Goal: Transaction & Acquisition: Book appointment/travel/reservation

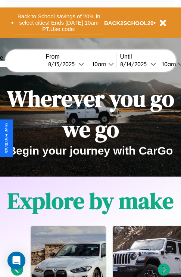
click at [59, 23] on button "Back to School savings of 20% in select cities! Ends [DATE] 10am PT. Use code:" at bounding box center [59, 22] width 90 height 23
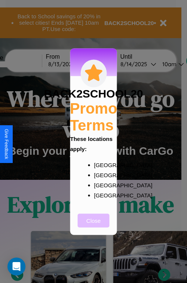
click at [93, 225] on button "Close" at bounding box center [94, 220] width 32 height 14
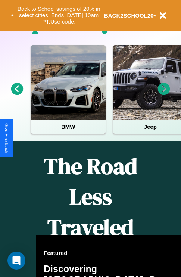
scroll to position [905, 0]
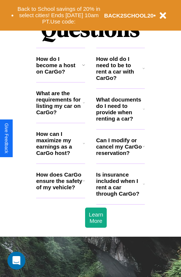
click at [143, 149] on icon at bounding box center [144, 146] width 2 height 6
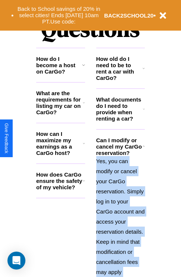
click at [84, 146] on icon at bounding box center [84, 143] width 2 height 6
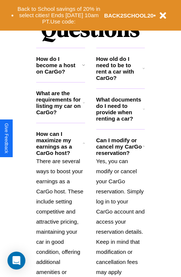
click at [143, 147] on polyline at bounding box center [144, 146] width 2 height 1
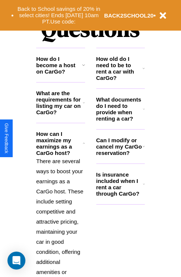
click at [60, 115] on h3 "What are the requirements for listing my car on CarGo?" at bounding box center [59, 102] width 47 height 25
click at [144, 112] on icon at bounding box center [144, 109] width 2 height 6
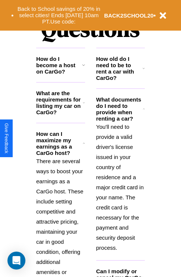
click at [60, 115] on h3 "What are the requirements for listing my car on CarGo?" at bounding box center [59, 102] width 47 height 25
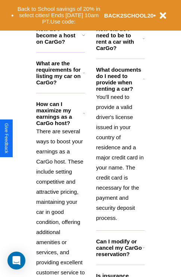
click at [120, 257] on h3 "Can I modify or cancel my CarGo reservation?" at bounding box center [119, 247] width 46 height 19
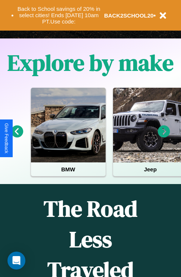
scroll to position [115, 0]
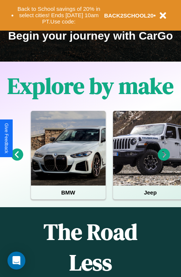
click at [17, 160] on icon at bounding box center [17, 155] width 12 height 12
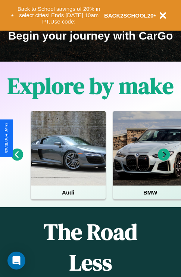
click at [164, 160] on icon at bounding box center [164, 155] width 12 height 12
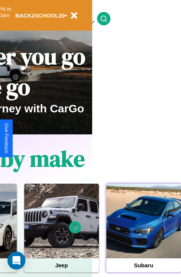
click at [143, 233] on div at bounding box center [143, 221] width 75 height 75
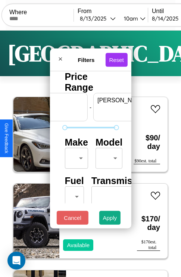
scroll to position [0, 46]
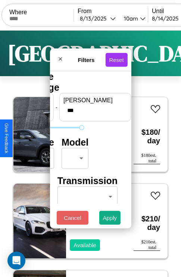
type input "***"
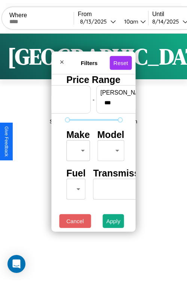
scroll to position [22, 0]
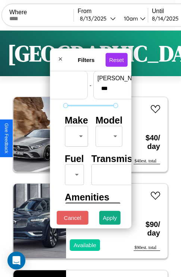
type input "**"
click at [75, 134] on body "CarGo Where From 8 / 13 / 2025 10am Until 8 / 14 / 2025 10am Become a Host Logi…" at bounding box center [90, 154] width 181 height 308
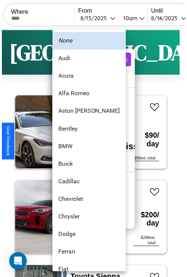
scroll to position [14, 0]
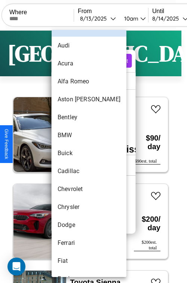
click at [75, 153] on li "Buick" at bounding box center [89, 153] width 75 height 18
type input "*****"
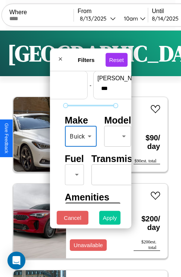
click at [110, 220] on button "Apply" at bounding box center [110, 218] width 22 height 14
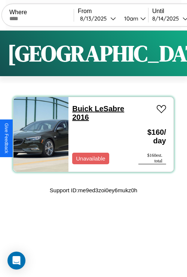
click at [80, 109] on link "Buick LeSabre 2016" at bounding box center [98, 113] width 52 height 17
